Goal: Task Accomplishment & Management: Use online tool/utility

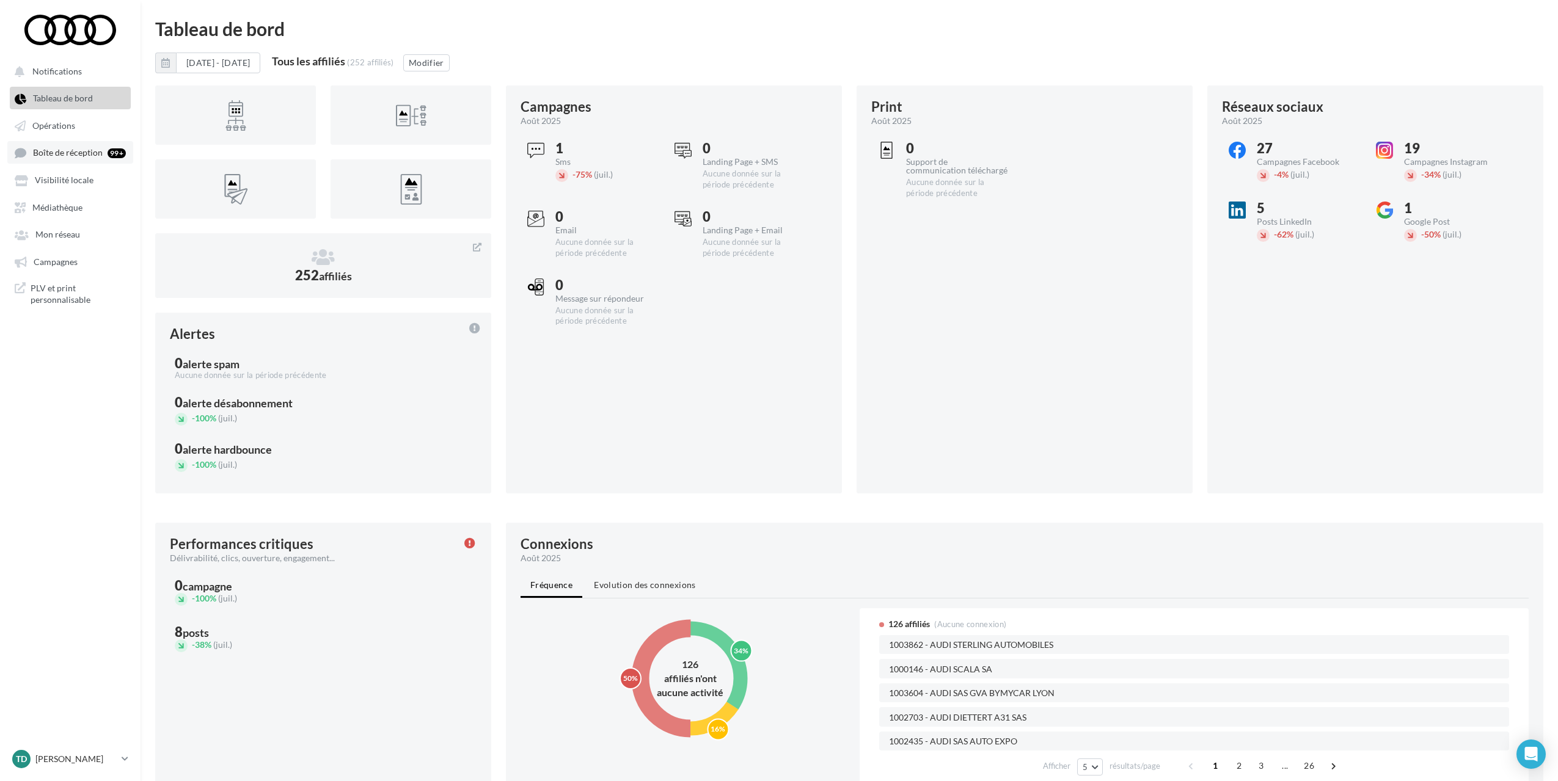
click at [78, 152] on span "Boîte de réception" at bounding box center [68, 153] width 70 height 10
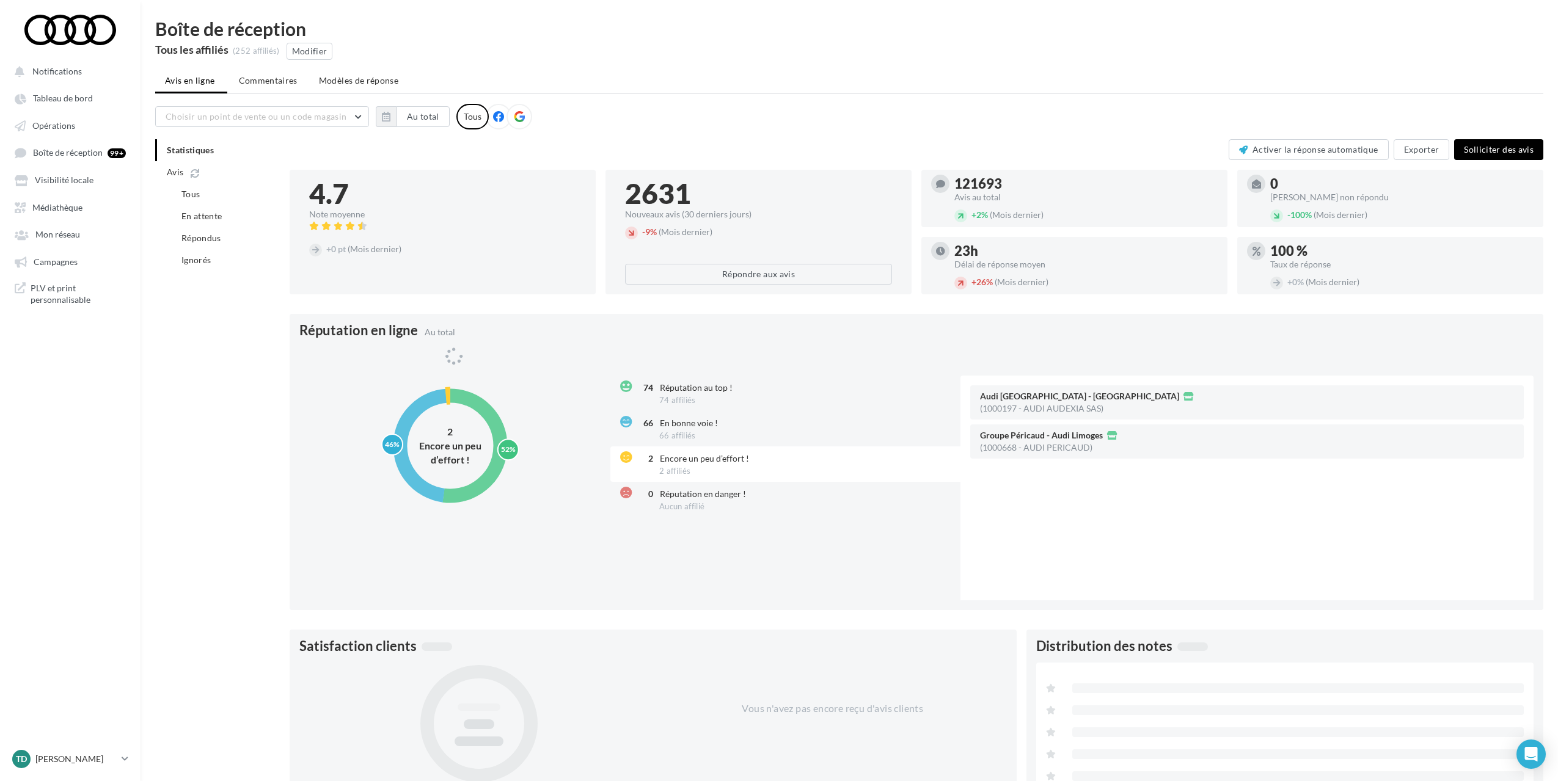
click at [516, 114] on icon at bounding box center [519, 116] width 11 height 11
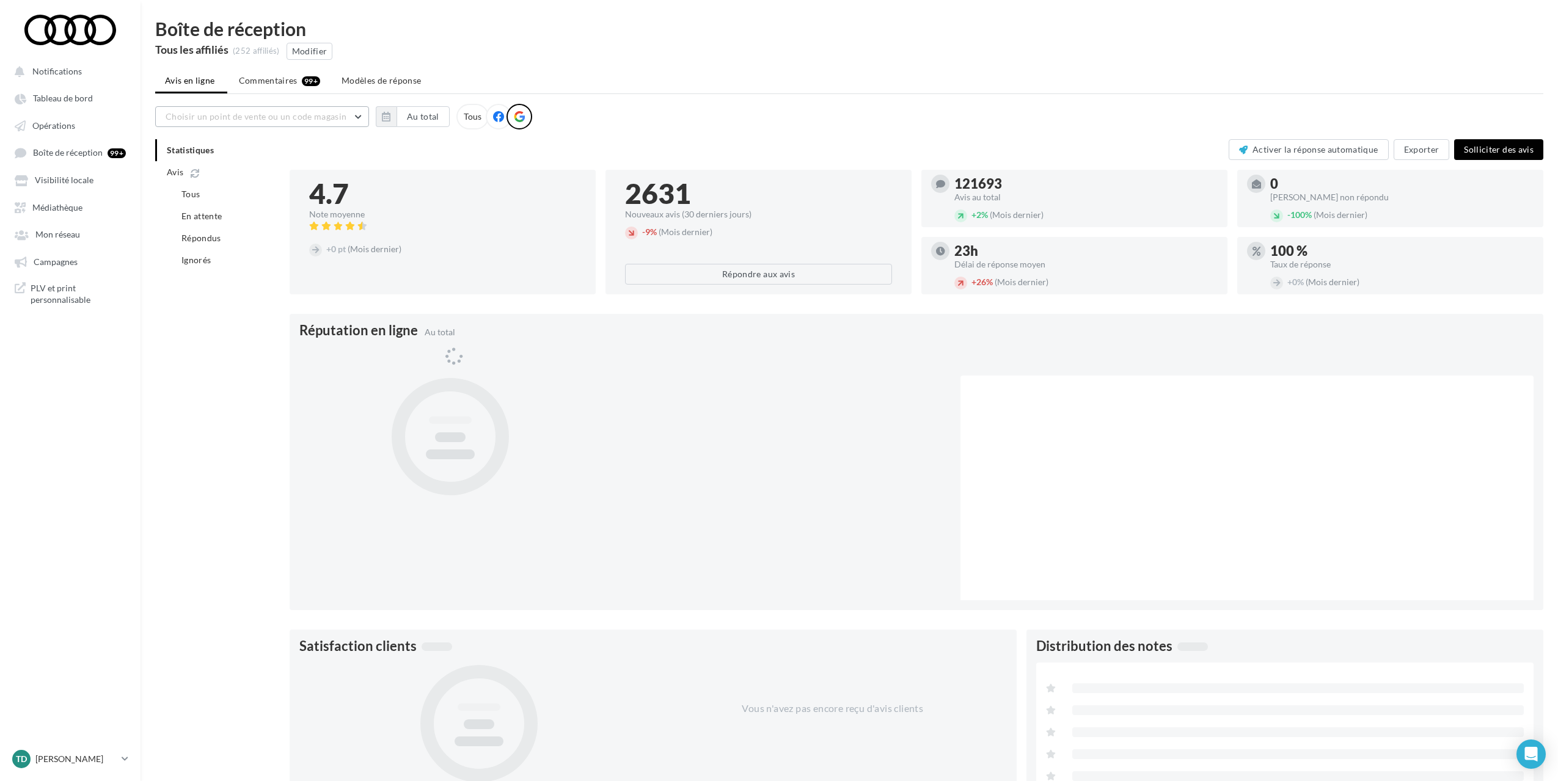
click at [287, 114] on span "Choisir un point de vente ou un code magasin" at bounding box center [256, 116] width 181 height 10
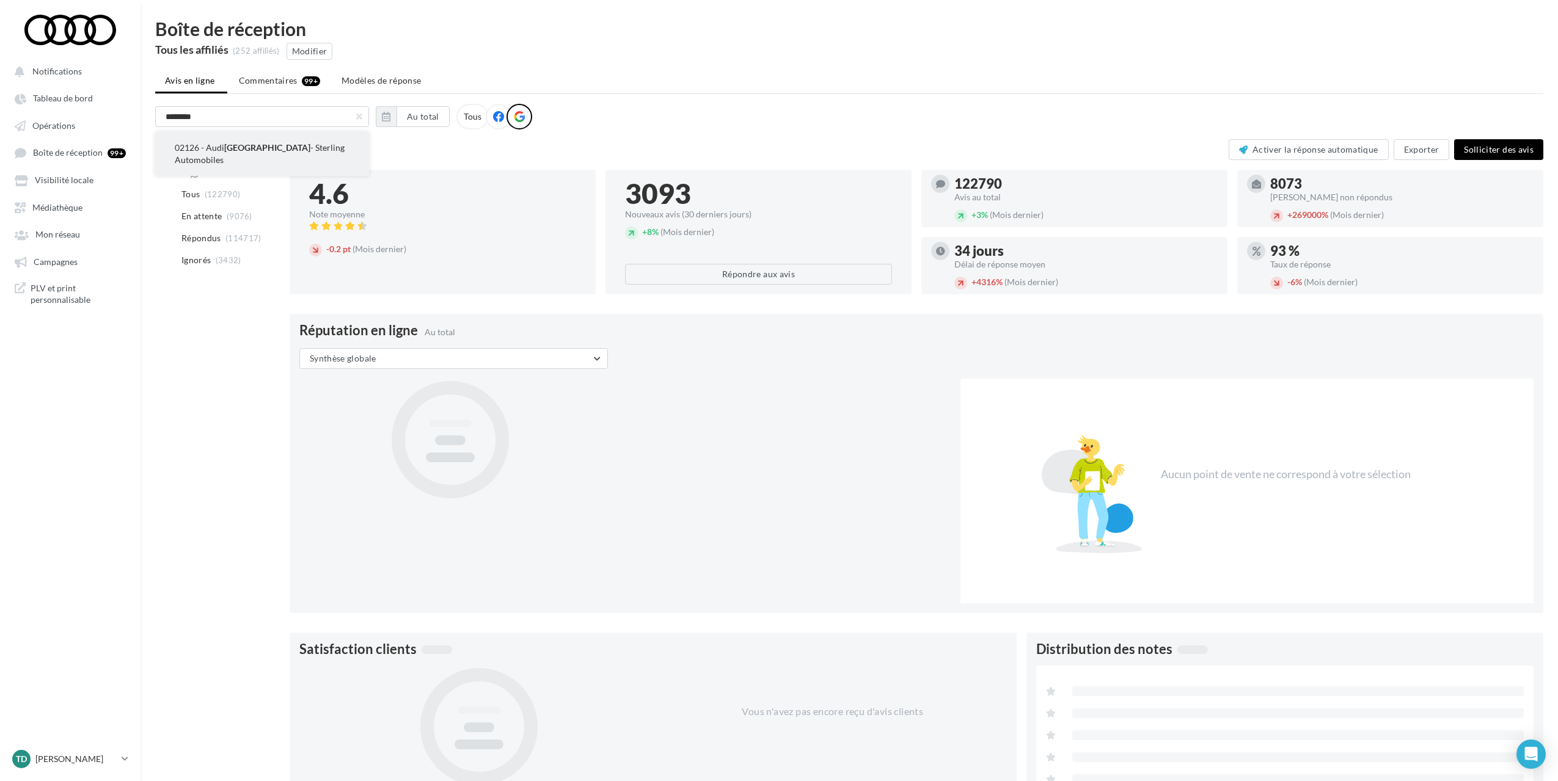
type input "********"
click at [252, 158] on button "02126 - Audi Toulouse - Sterling Automobiles" at bounding box center [262, 154] width 214 height 44
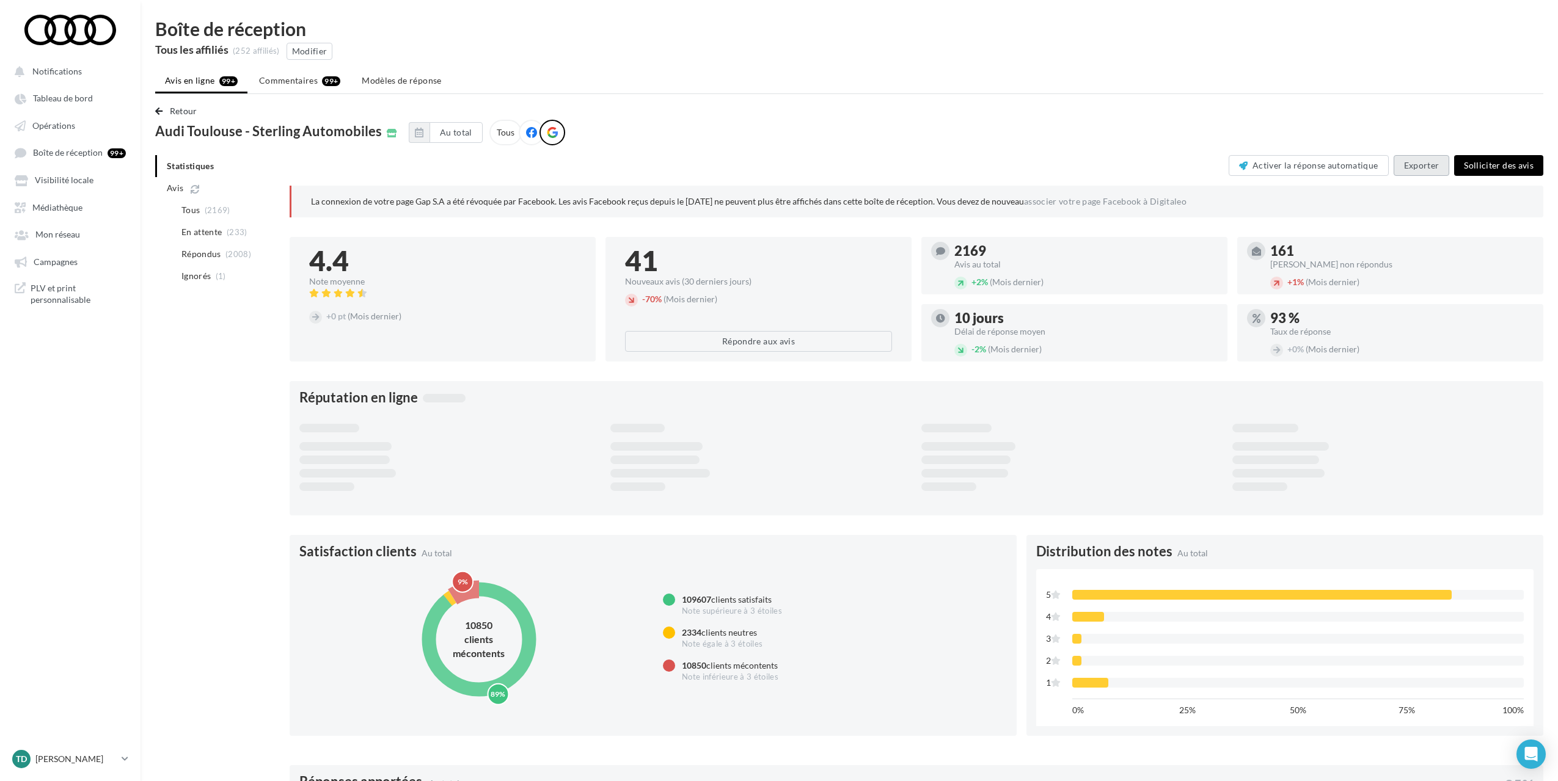
click at [1429, 158] on button "Exporter" at bounding box center [1421, 165] width 56 height 21
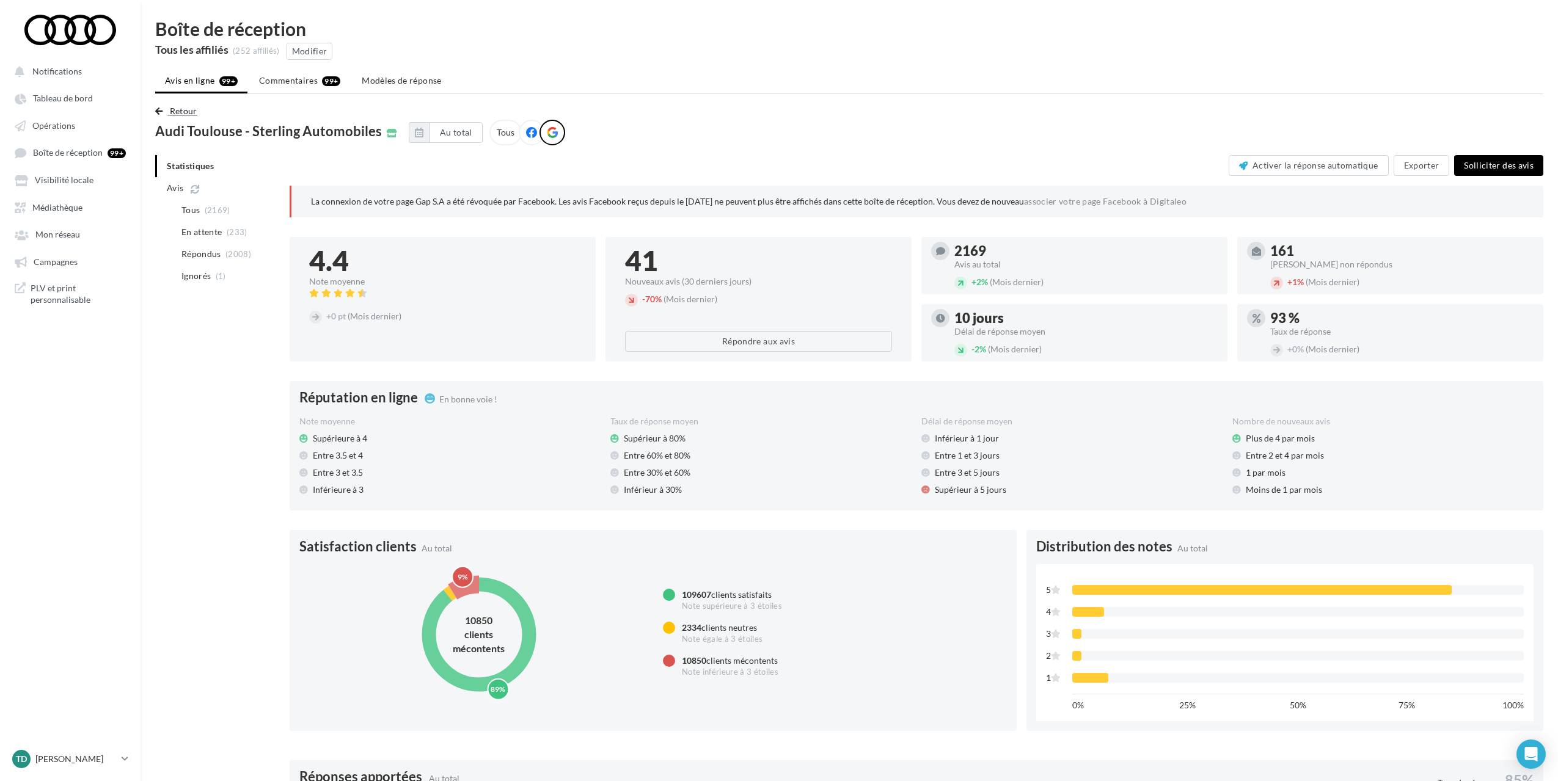
click at [166, 105] on button "Retour" at bounding box center [178, 111] width 47 height 15
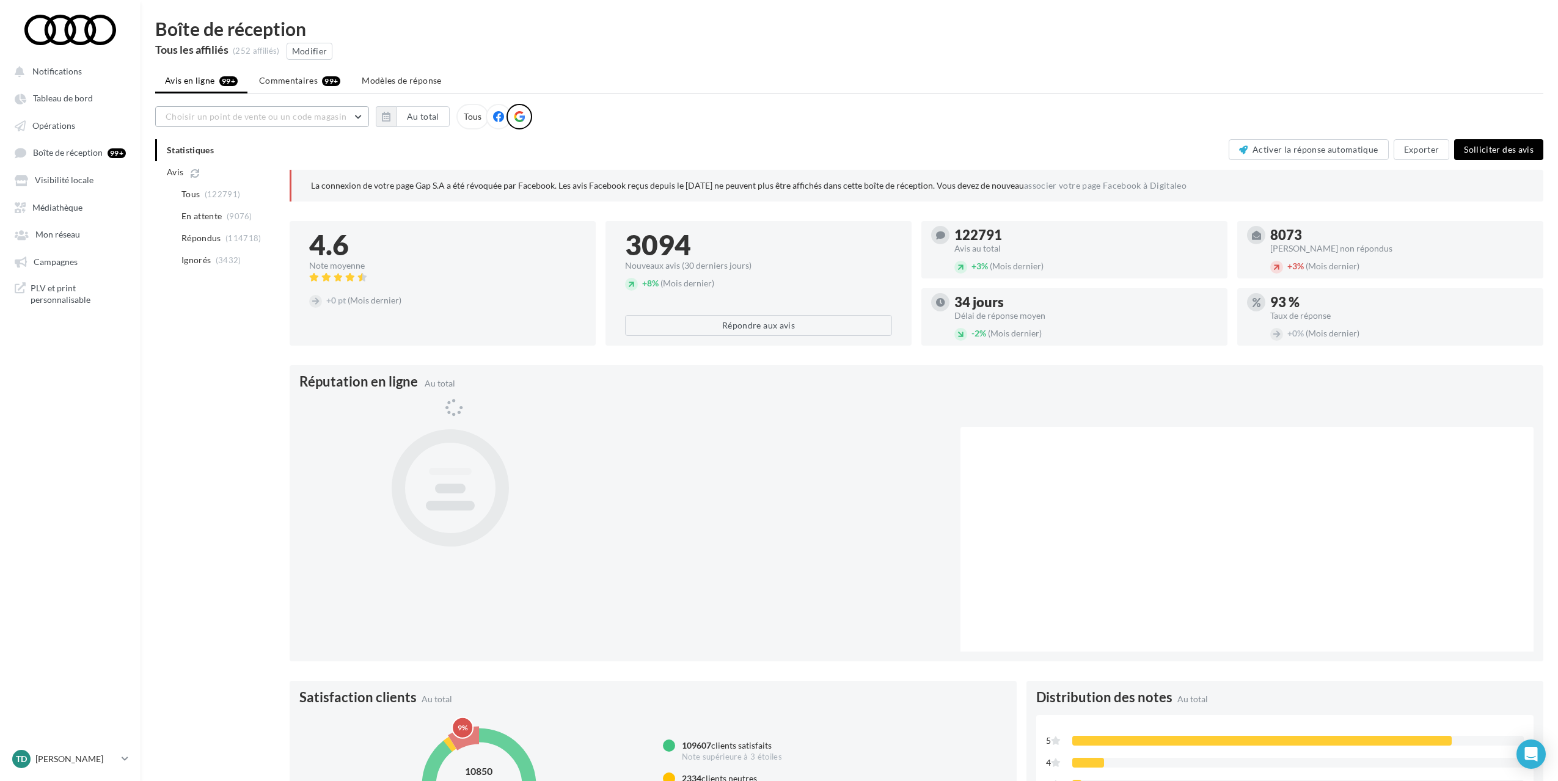
click at [326, 117] on span "Choisir un point de vente ou un code magasin" at bounding box center [256, 116] width 181 height 10
click at [893, 147] on div "Activer la réponse automatique Exporter Solliciter des avis" at bounding box center [917, 149] width 1254 height 21
click at [1429, 154] on button "Exporter" at bounding box center [1421, 149] width 56 height 21
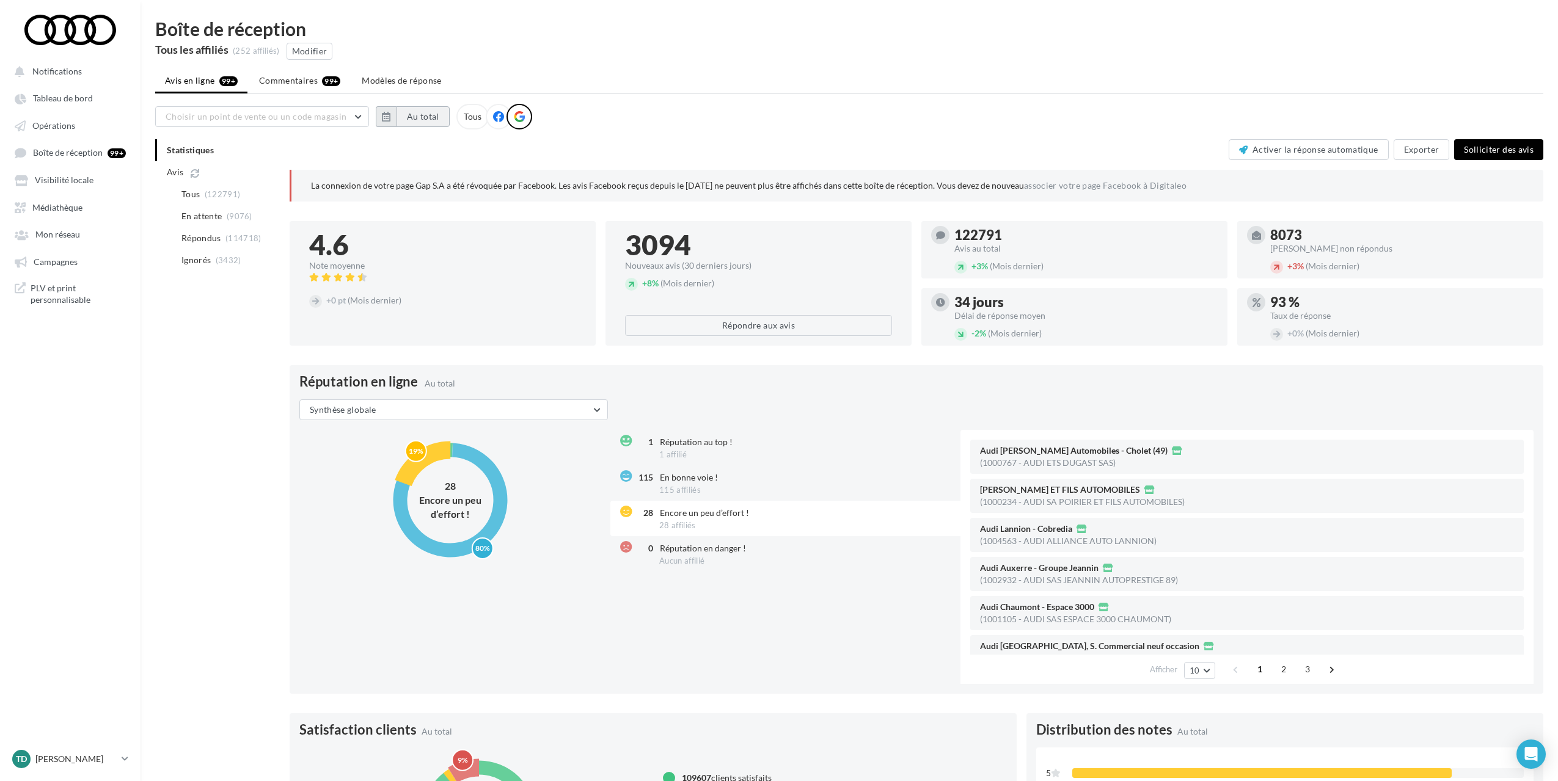
click at [429, 112] on button "Au total" at bounding box center [422, 116] width 53 height 21
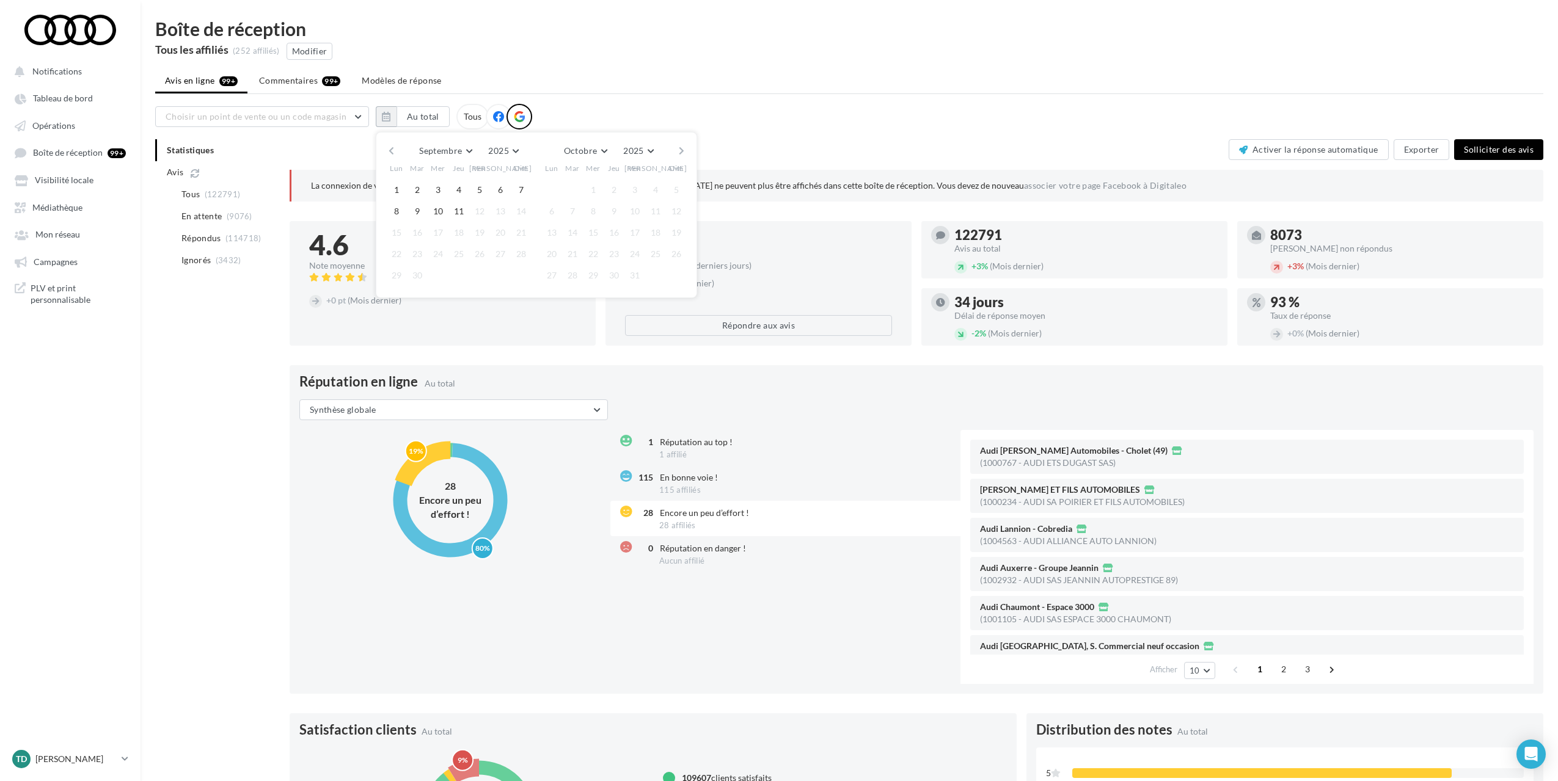
click at [392, 145] on button "button" at bounding box center [391, 150] width 10 height 17
click at [392, 152] on button "button" at bounding box center [391, 150] width 10 height 17
click at [521, 188] on button "1" at bounding box center [521, 190] width 18 height 18
click at [682, 152] on button "button" at bounding box center [681, 150] width 10 height 17
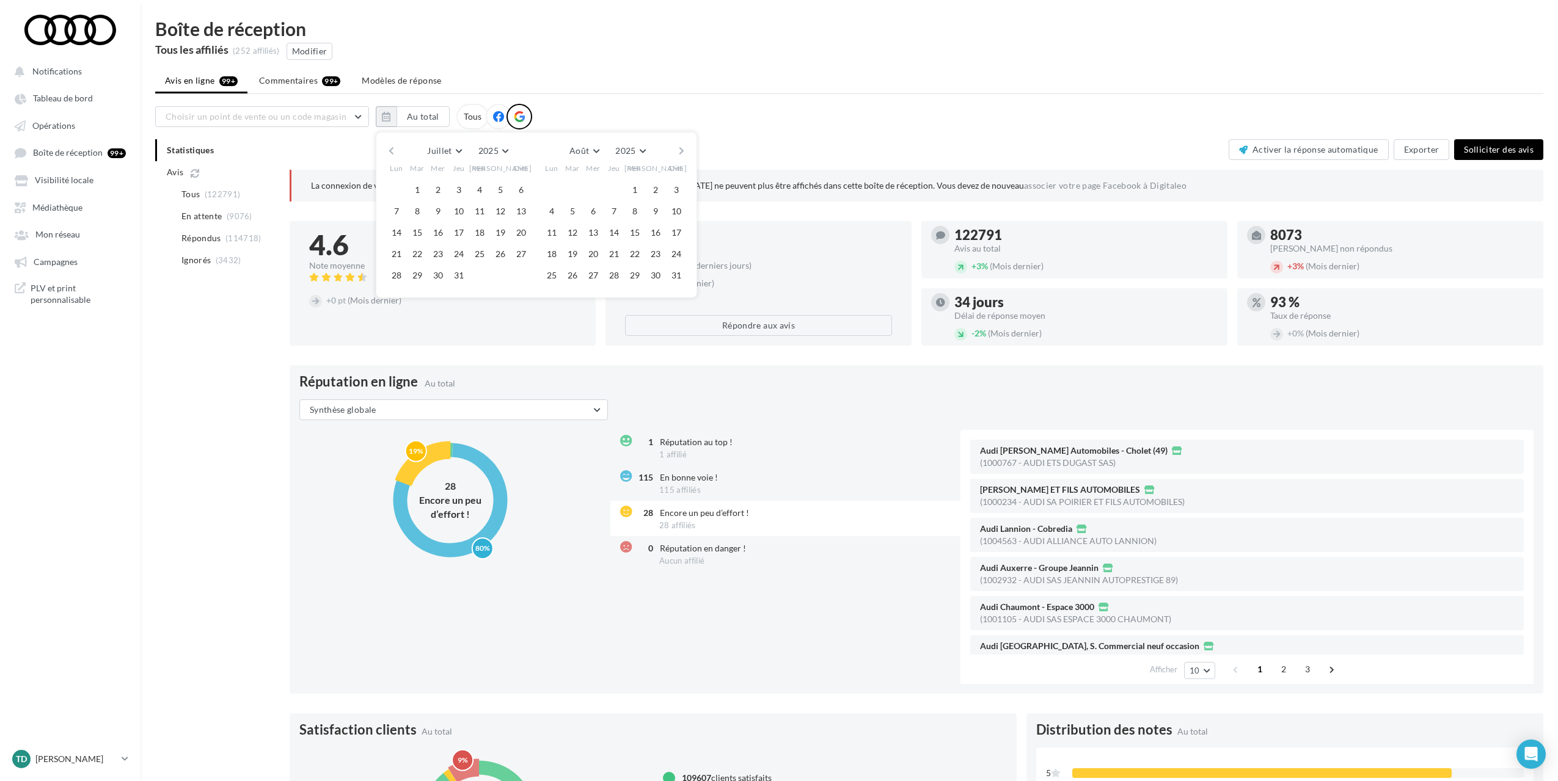
click at [682, 152] on button "button" at bounding box center [681, 150] width 10 height 17
click at [614, 210] on button "11" at bounding box center [614, 211] width 18 height 18
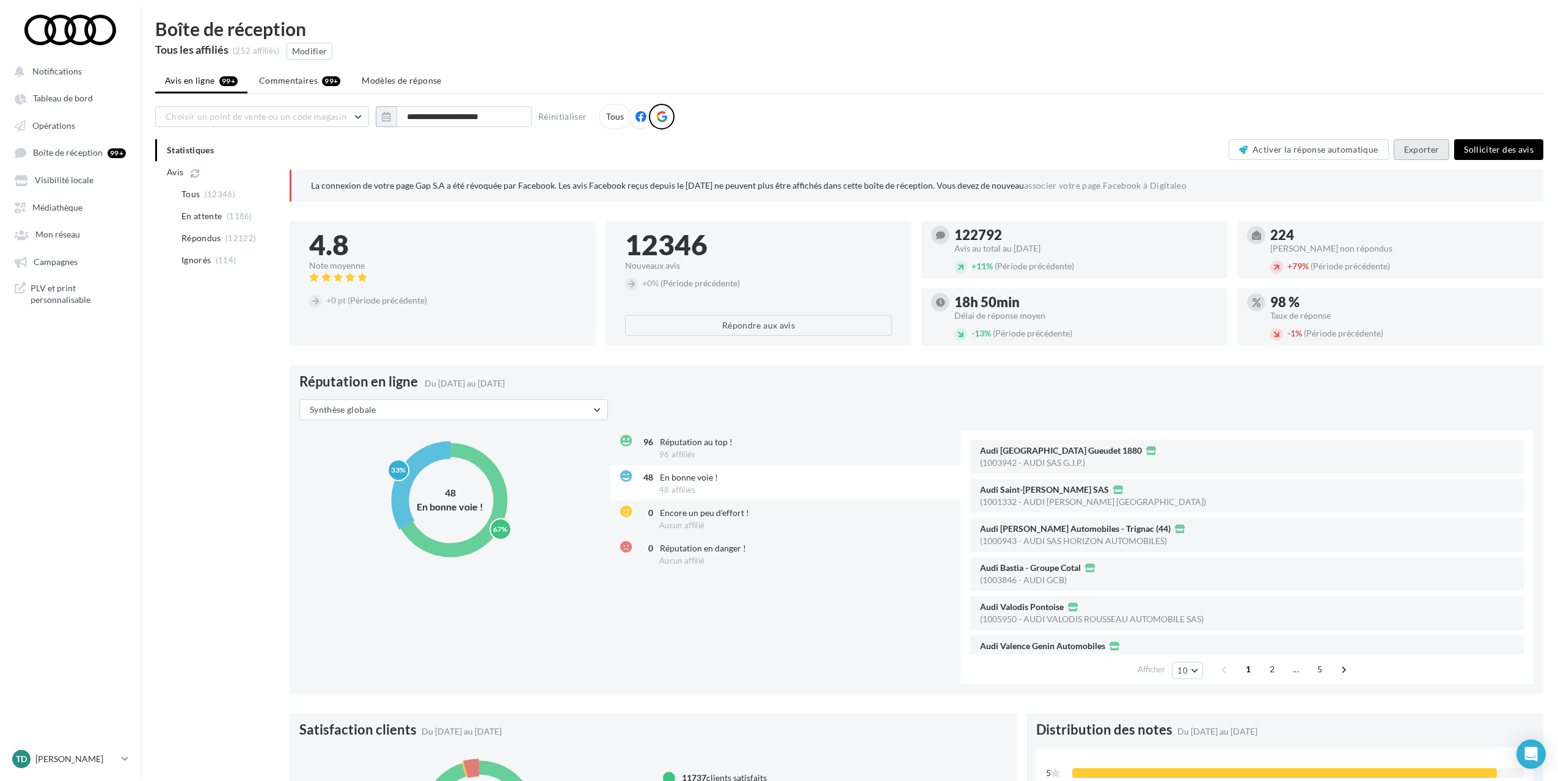
click at [1416, 145] on button "Exporter" at bounding box center [1421, 149] width 56 height 21
click at [306, 115] on span "Choisir un point de vente ou un code magasin" at bounding box center [256, 116] width 181 height 10
type input "********"
click at [282, 145] on span "02126 - Audi Toulouse - Sterling Automobiles" at bounding box center [260, 153] width 170 height 23
